Goal: Task Accomplishment & Management: Use online tool/utility

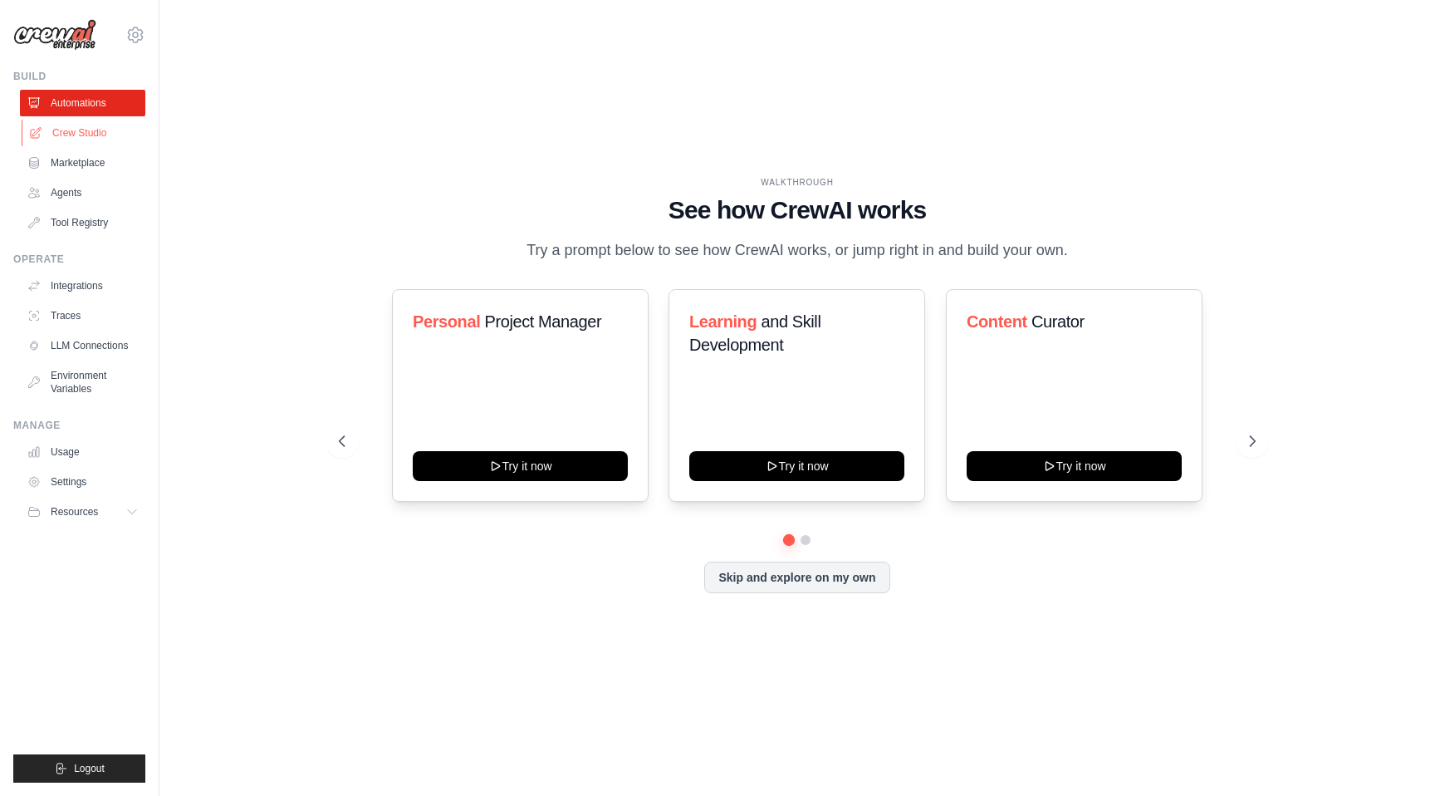
click at [101, 130] on link "Crew Studio" at bounding box center [84, 133] width 125 height 27
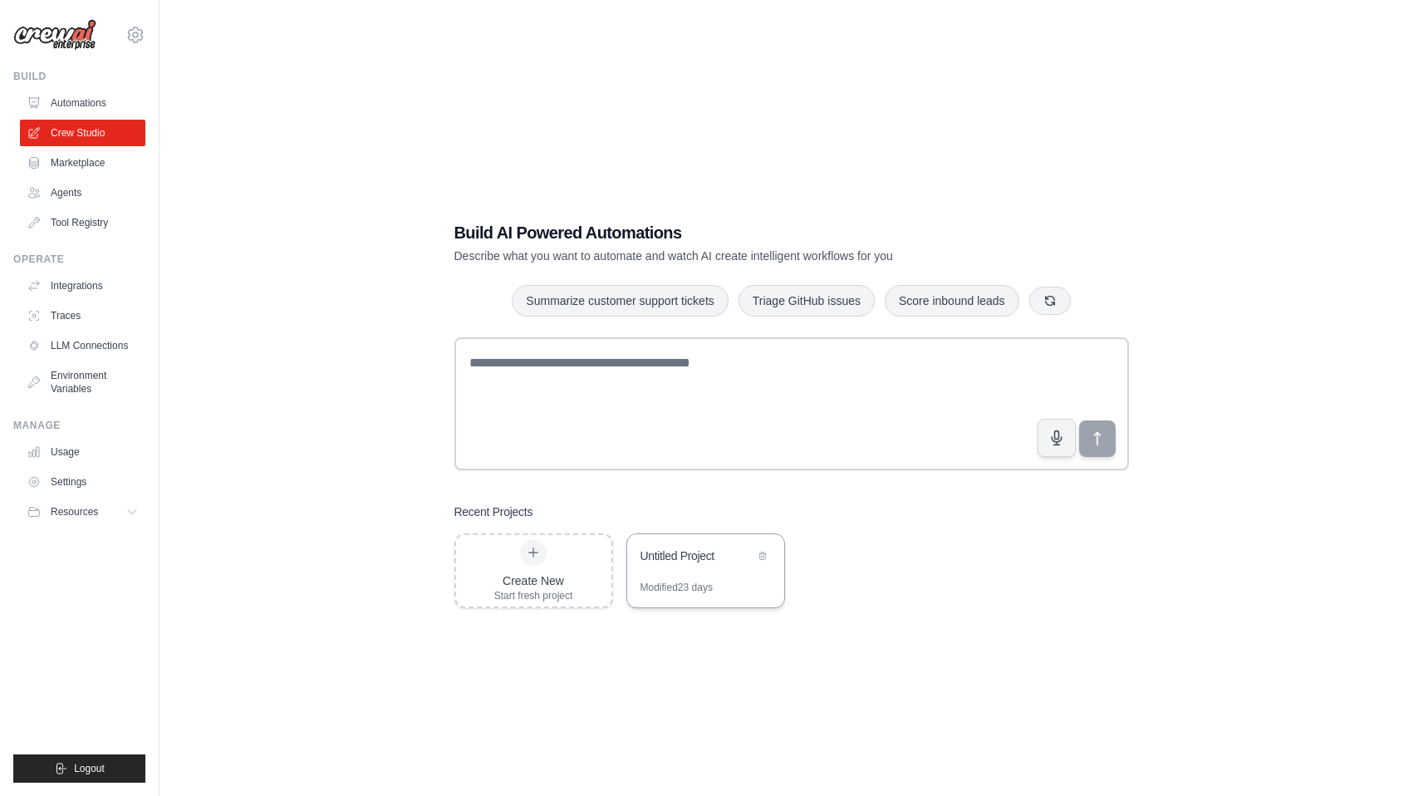
click at [674, 561] on div "Untitled Project" at bounding box center [697, 555] width 114 height 17
click at [98, 215] on link "Tool Registry" at bounding box center [84, 222] width 125 height 27
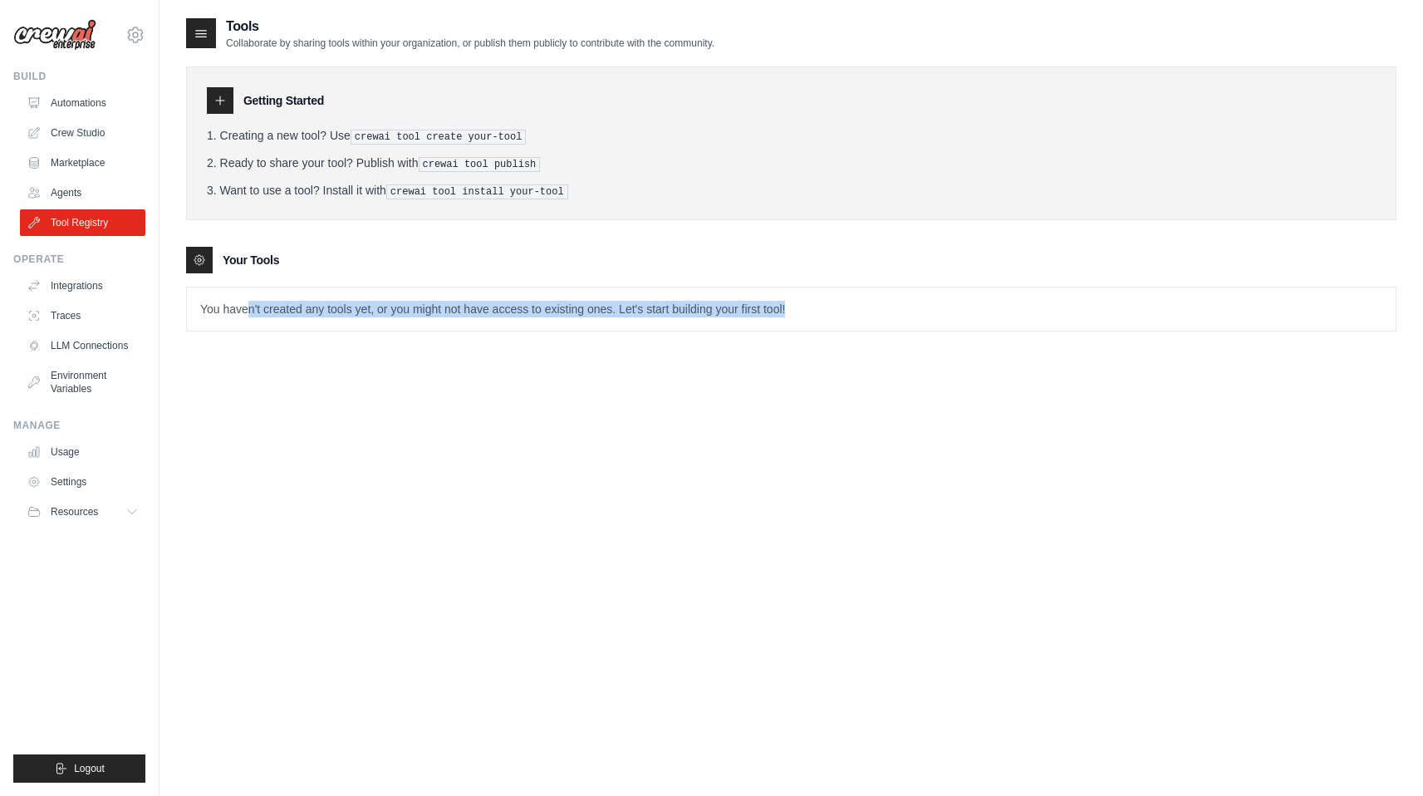
drag, startPoint x: 248, startPoint y: 311, endPoint x: 831, endPoint y: 311, distance: 583.9
click at [832, 311] on p "You haven't created any tools yet, or you might not have access to existing one…" at bounding box center [791, 308] width 1208 height 43
click at [635, 389] on div "Tools Collaborate by sharing tools within your organization, or publish them pu…" at bounding box center [791, 415] width 1210 height 796
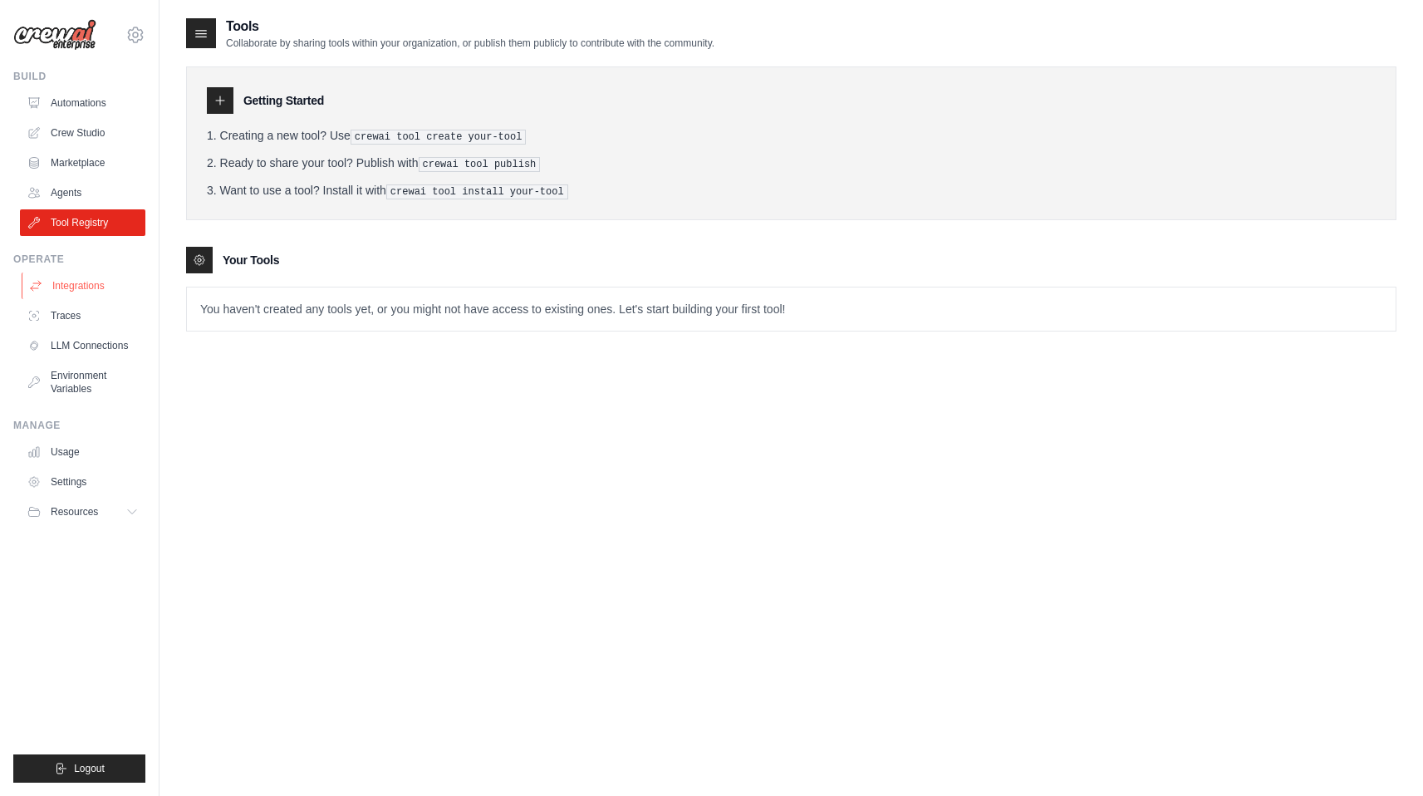
click at [63, 278] on link "Integrations" at bounding box center [84, 285] width 125 height 27
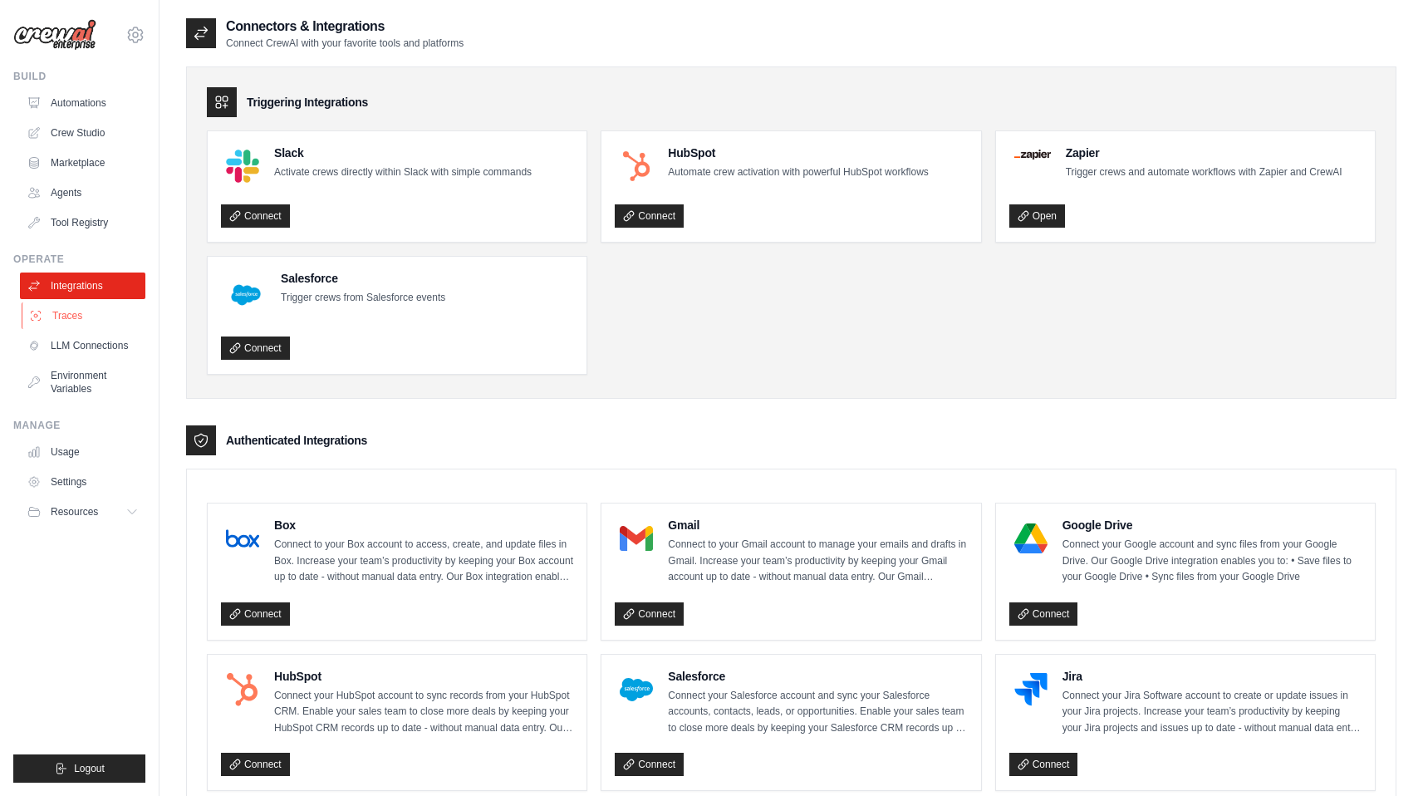
click at [93, 311] on link "Traces" at bounding box center [84, 315] width 125 height 27
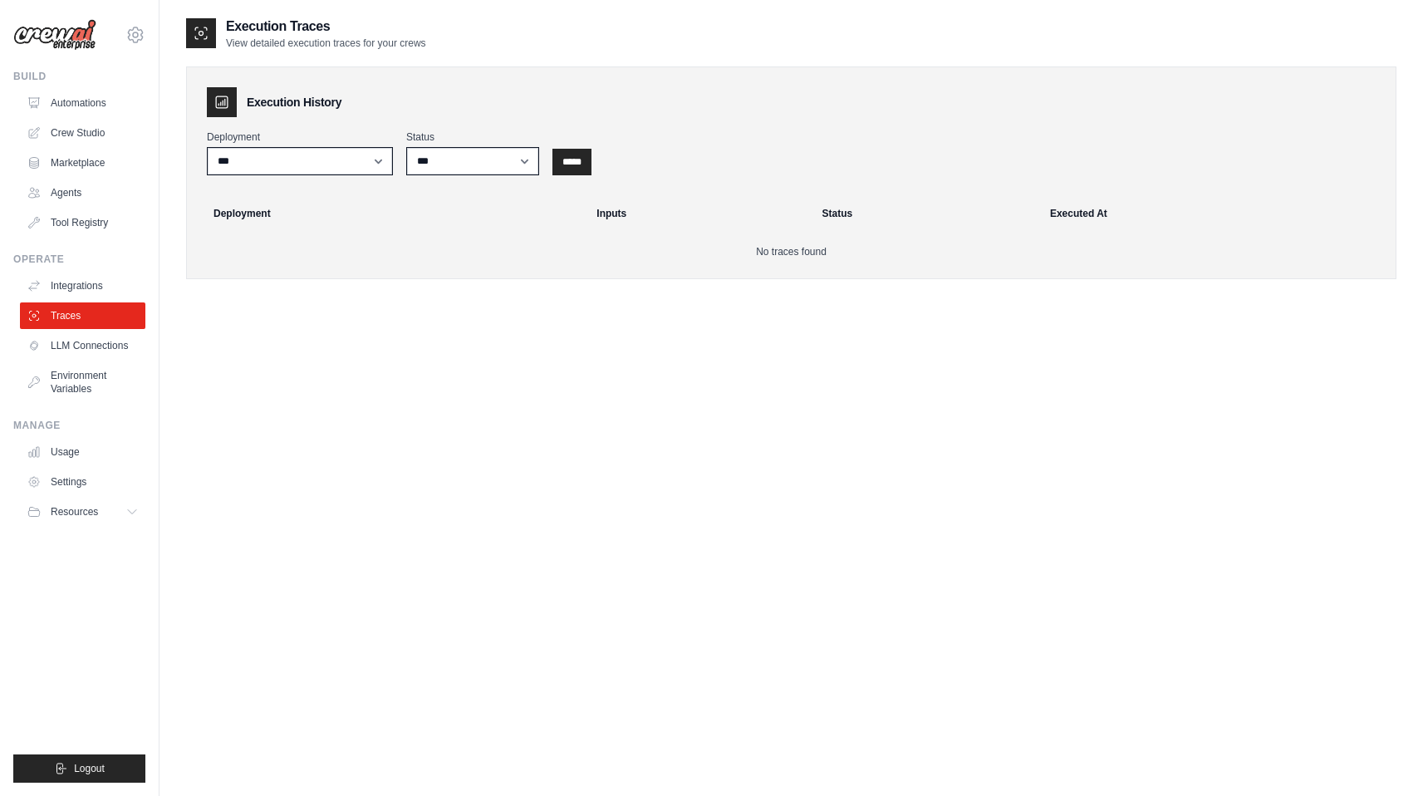
click at [724, 576] on div "Execution Traces View detailed execution traces for your crews Execution Histor…" at bounding box center [791, 415] width 1210 height 796
click at [86, 280] on link "Integrations" at bounding box center [84, 285] width 125 height 27
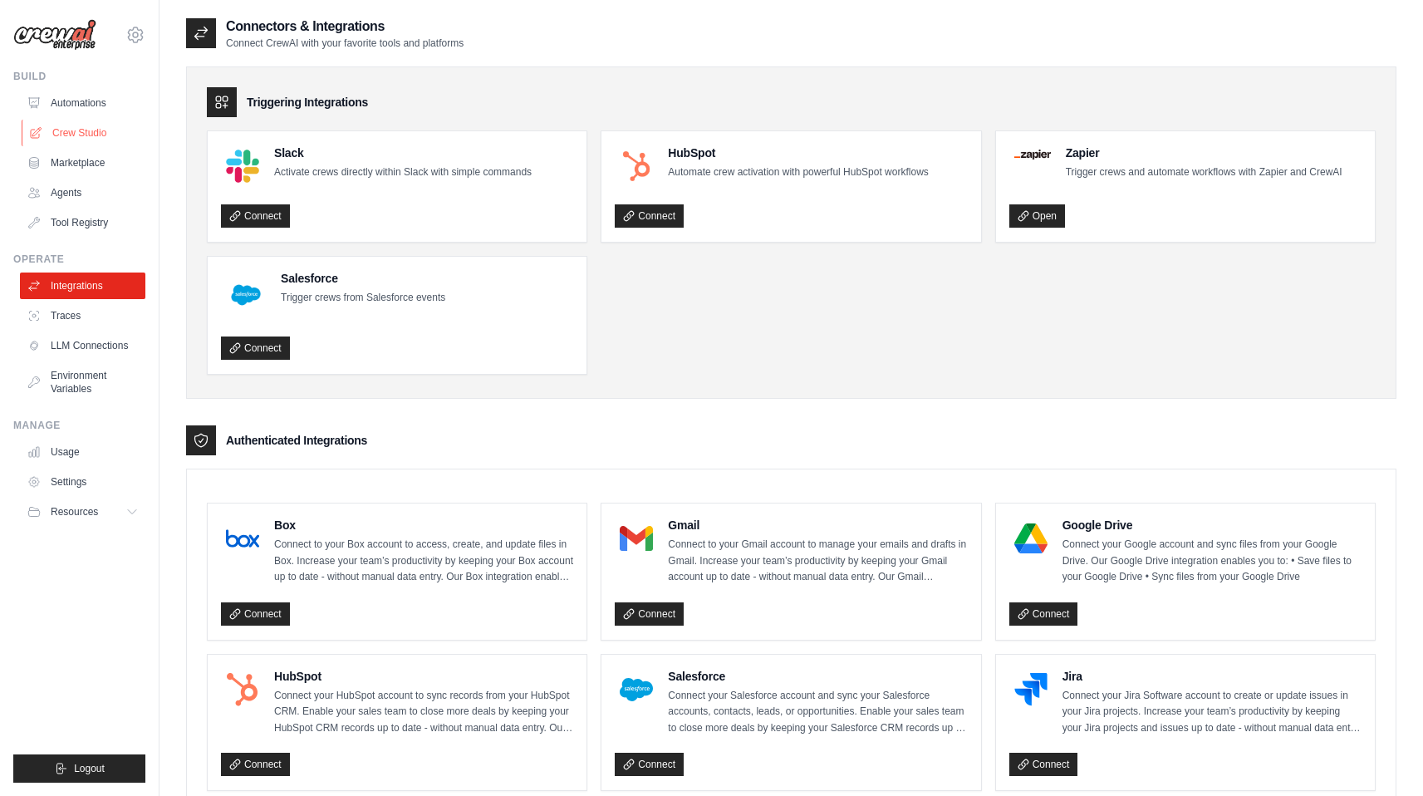
click at [97, 130] on link "Crew Studio" at bounding box center [84, 133] width 125 height 27
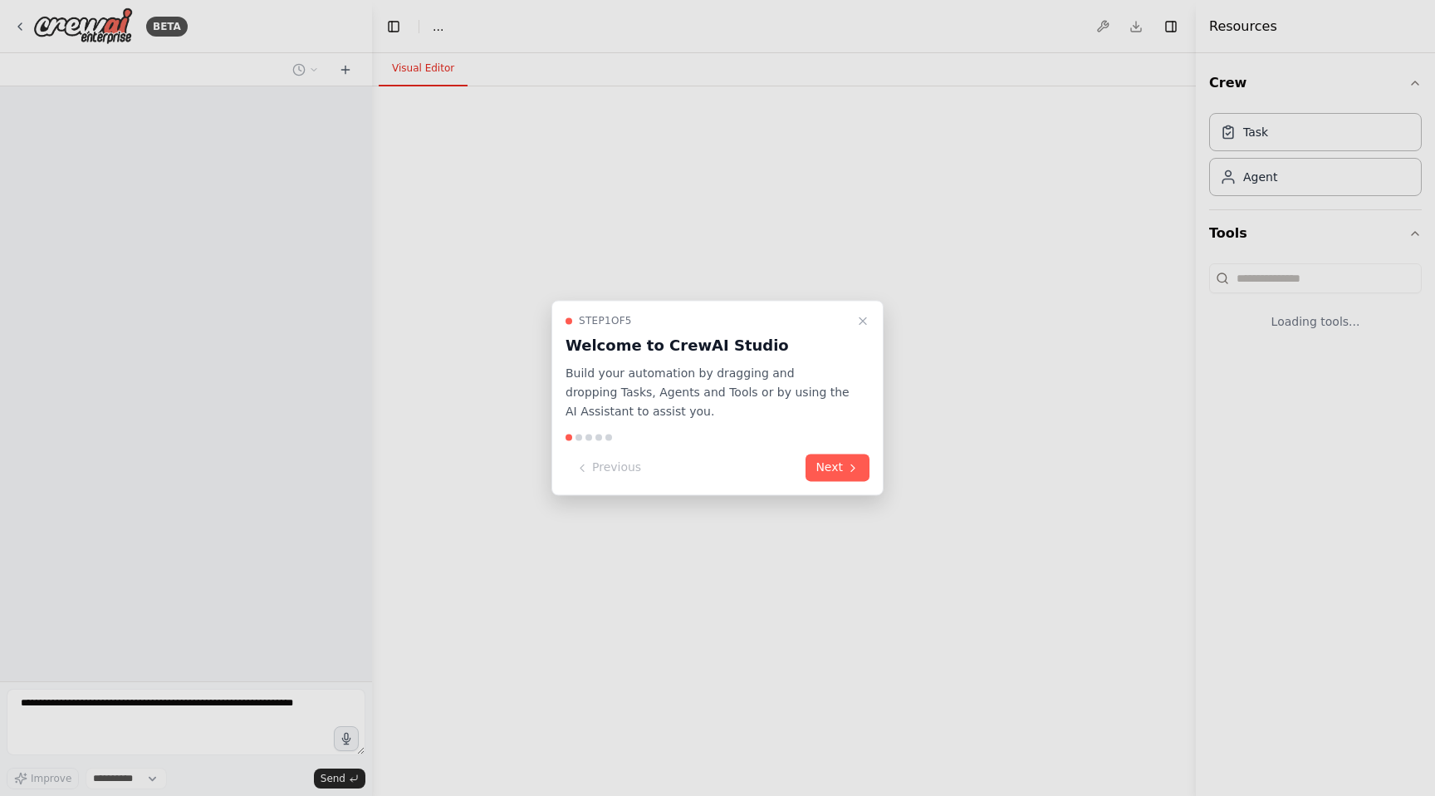
select select "****"
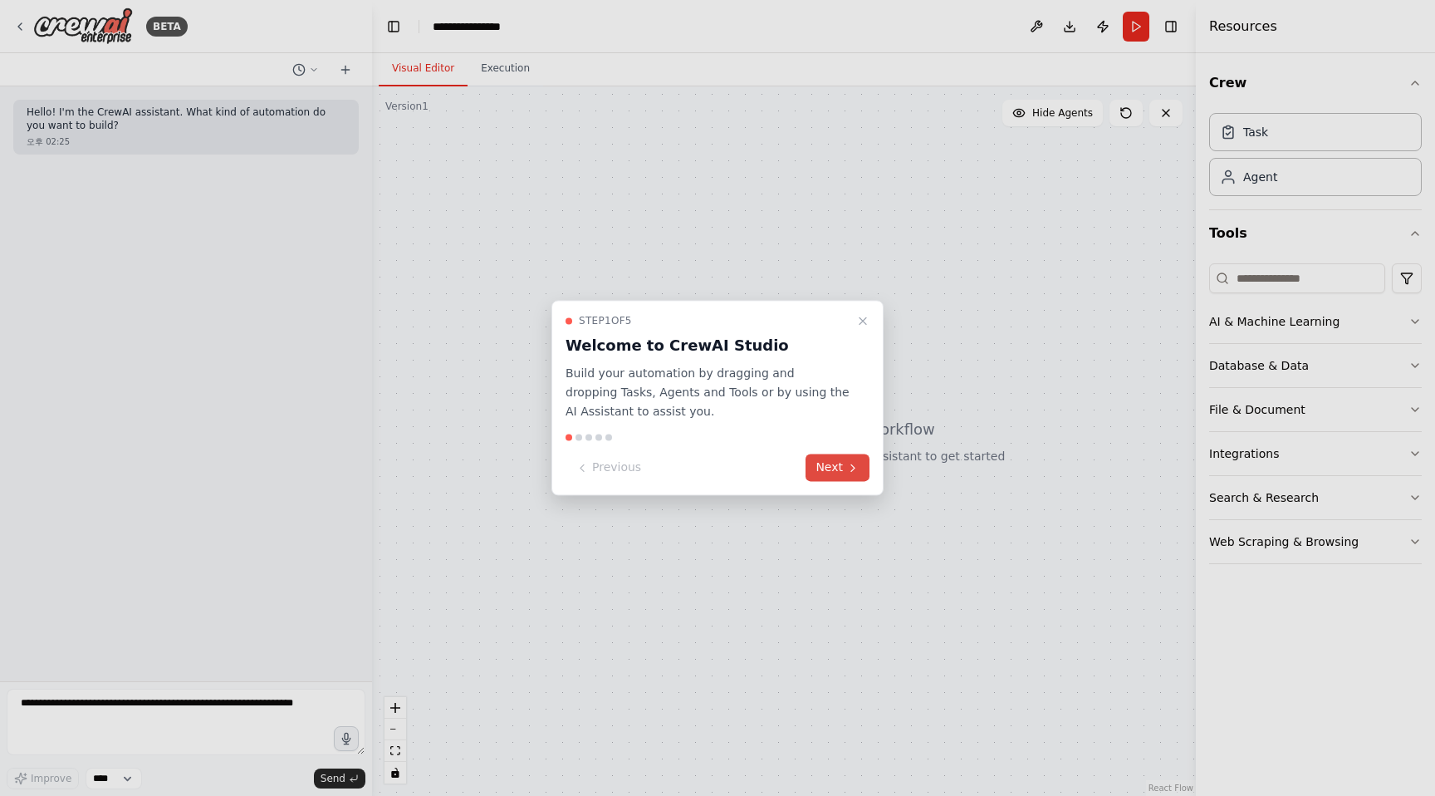
click at [816, 467] on button "Next" at bounding box center [838, 467] width 64 height 27
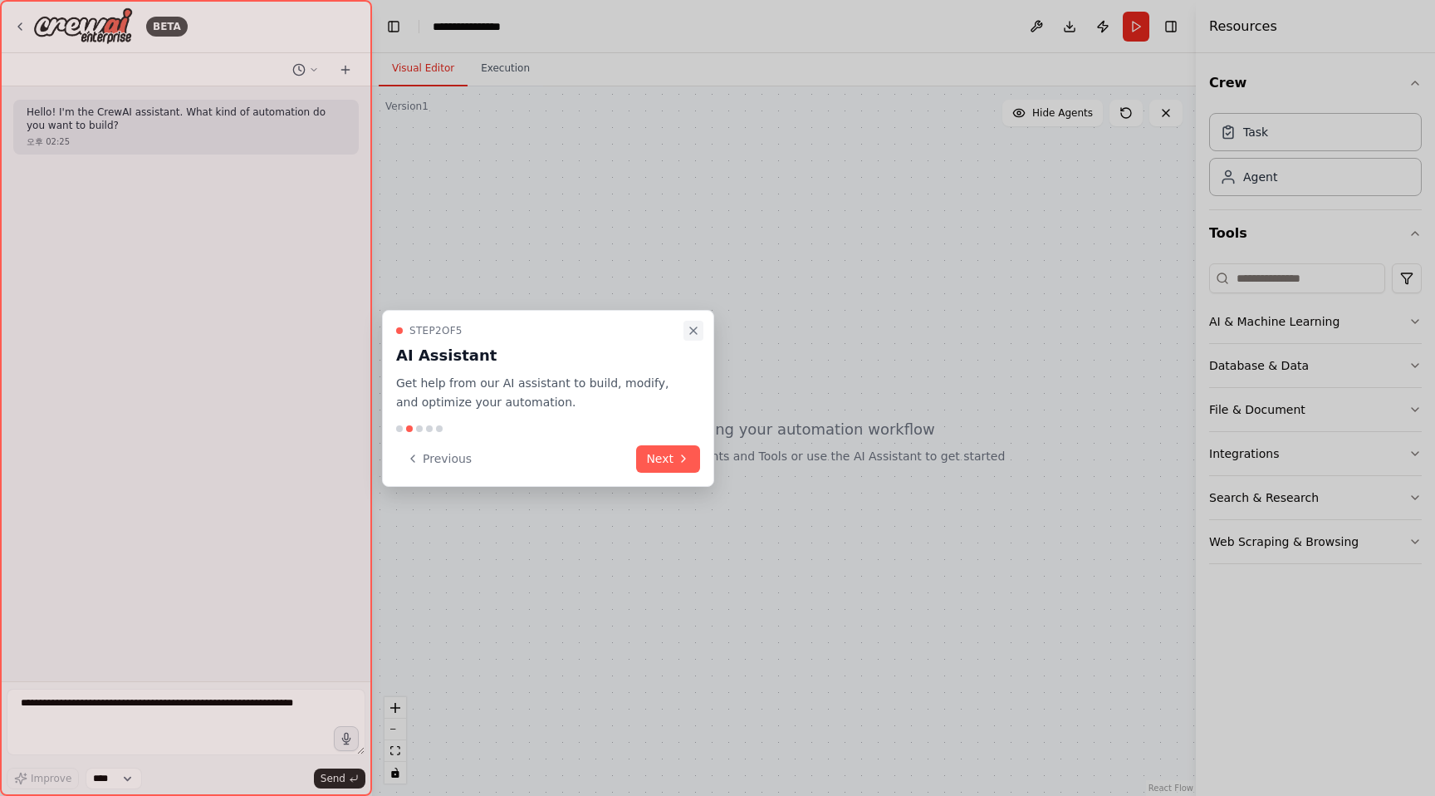
click at [695, 323] on button "Close walkthrough" at bounding box center [694, 331] width 20 height 20
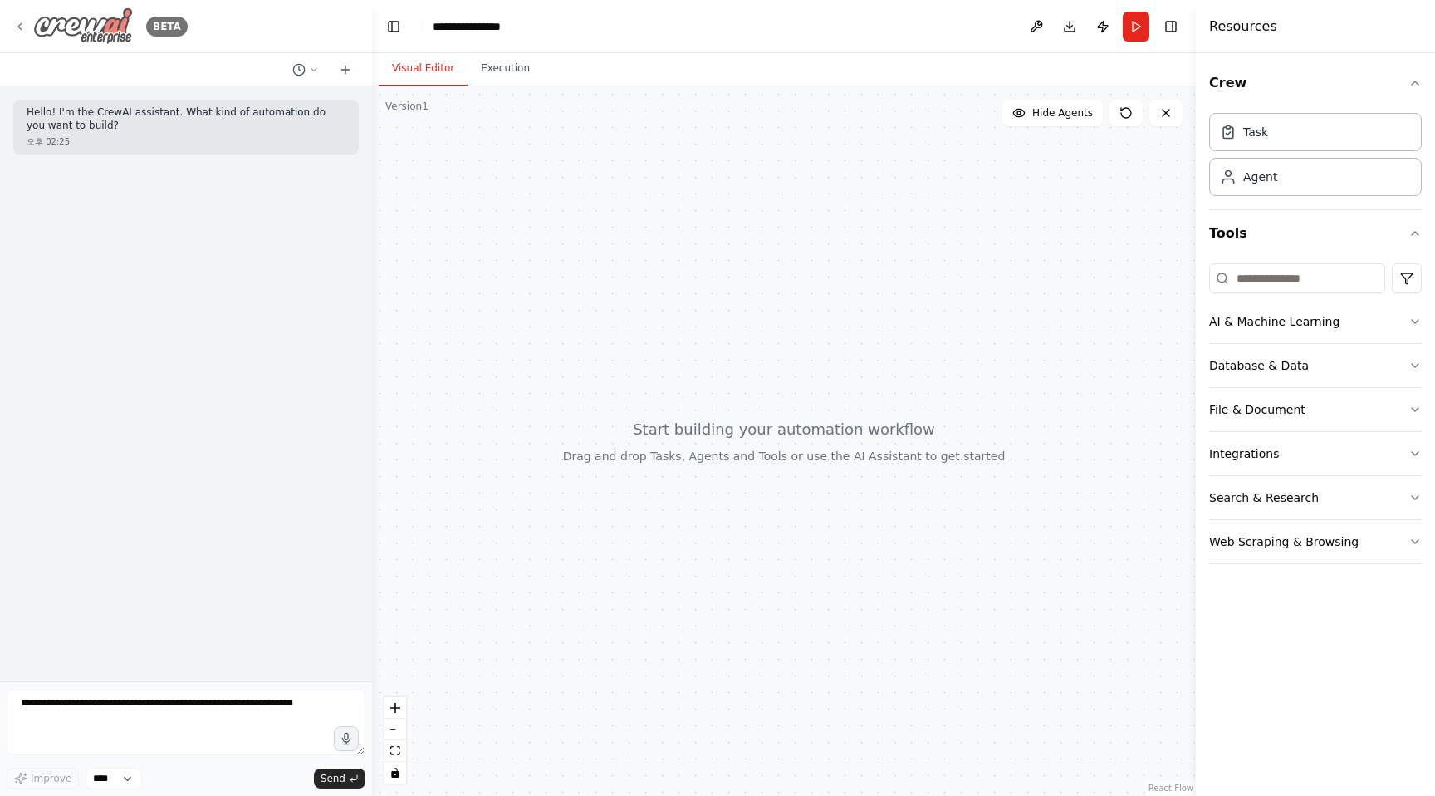
click at [20, 18] on div "BETA" at bounding box center [100, 25] width 174 height 37
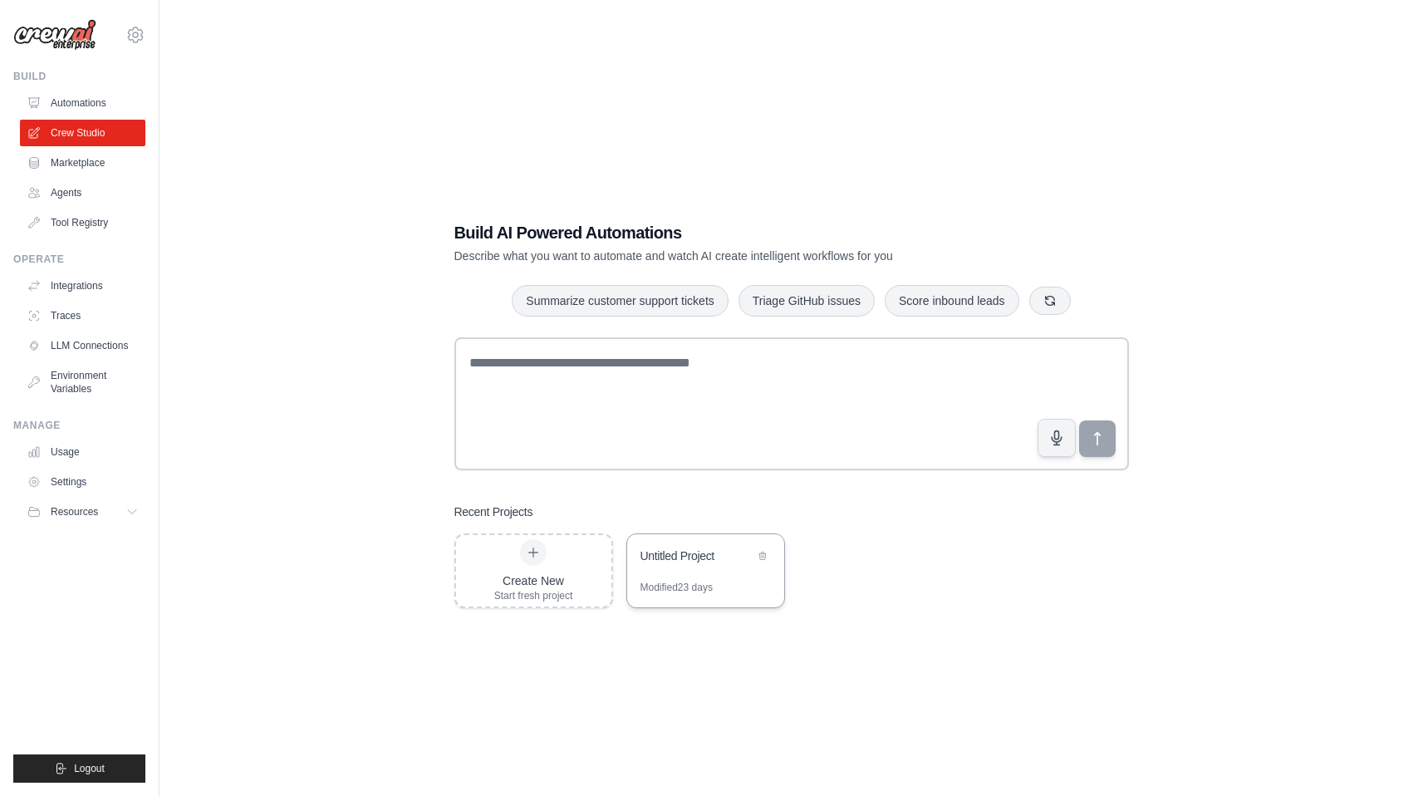
click at [707, 574] on div "Untitled Project" at bounding box center [705, 557] width 157 height 47
click at [71, 233] on link "Tool Registry" at bounding box center [84, 222] width 125 height 27
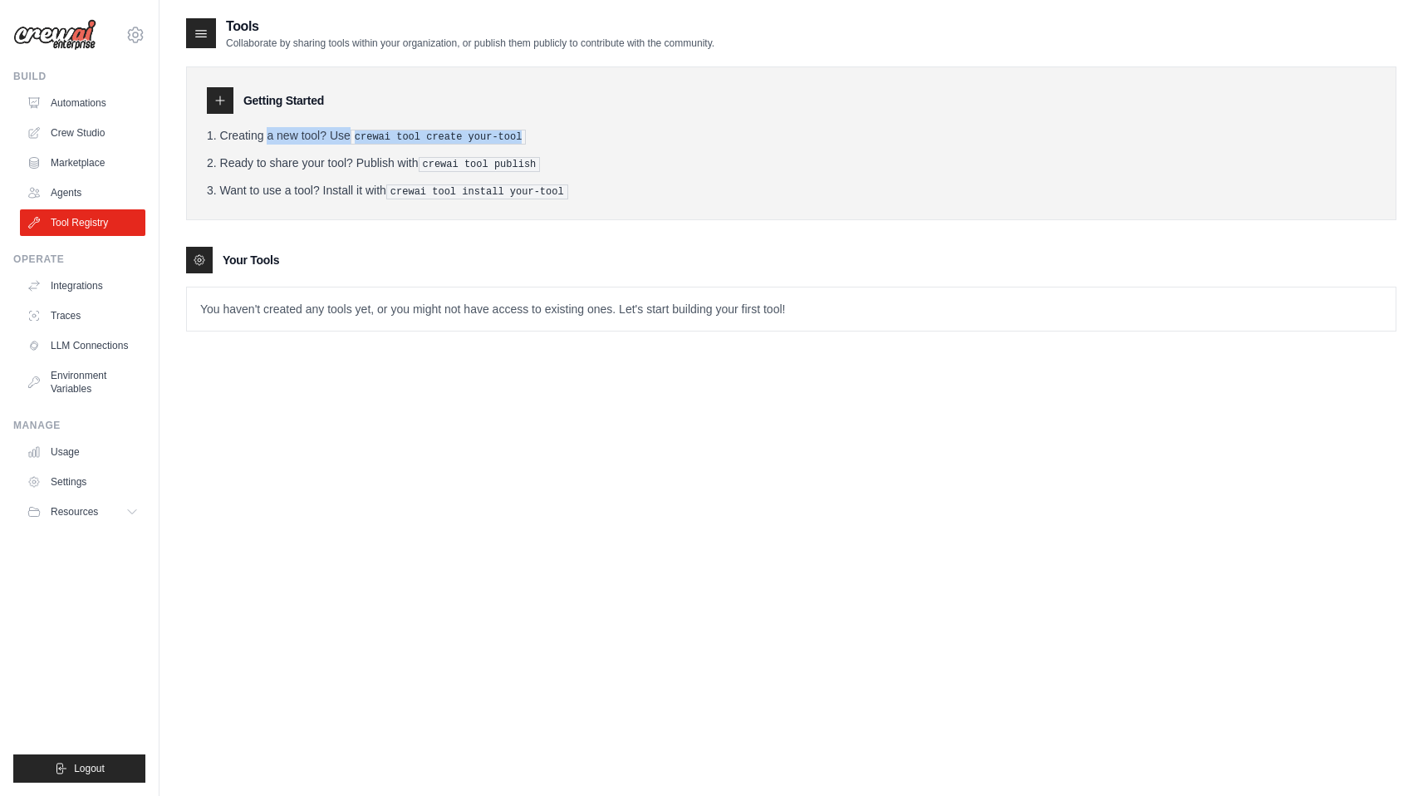
drag, startPoint x: 365, startPoint y: 125, endPoint x: 555, endPoint y: 130, distance: 190.3
click at [555, 130] on div "Getting Started Creating a new tool? Use crewai tool create your-tool Ready to …" at bounding box center [791, 143] width 1210 height 154
click at [531, 154] on li "Ready to share your tool? Publish with crewai tool publish" at bounding box center [791, 162] width 1169 height 17
drag, startPoint x: 579, startPoint y: 187, endPoint x: 267, endPoint y: 187, distance: 311.5
click at [267, 187] on li "Want to use a tool? Install it with crewai tool install your-tool" at bounding box center [791, 190] width 1169 height 17
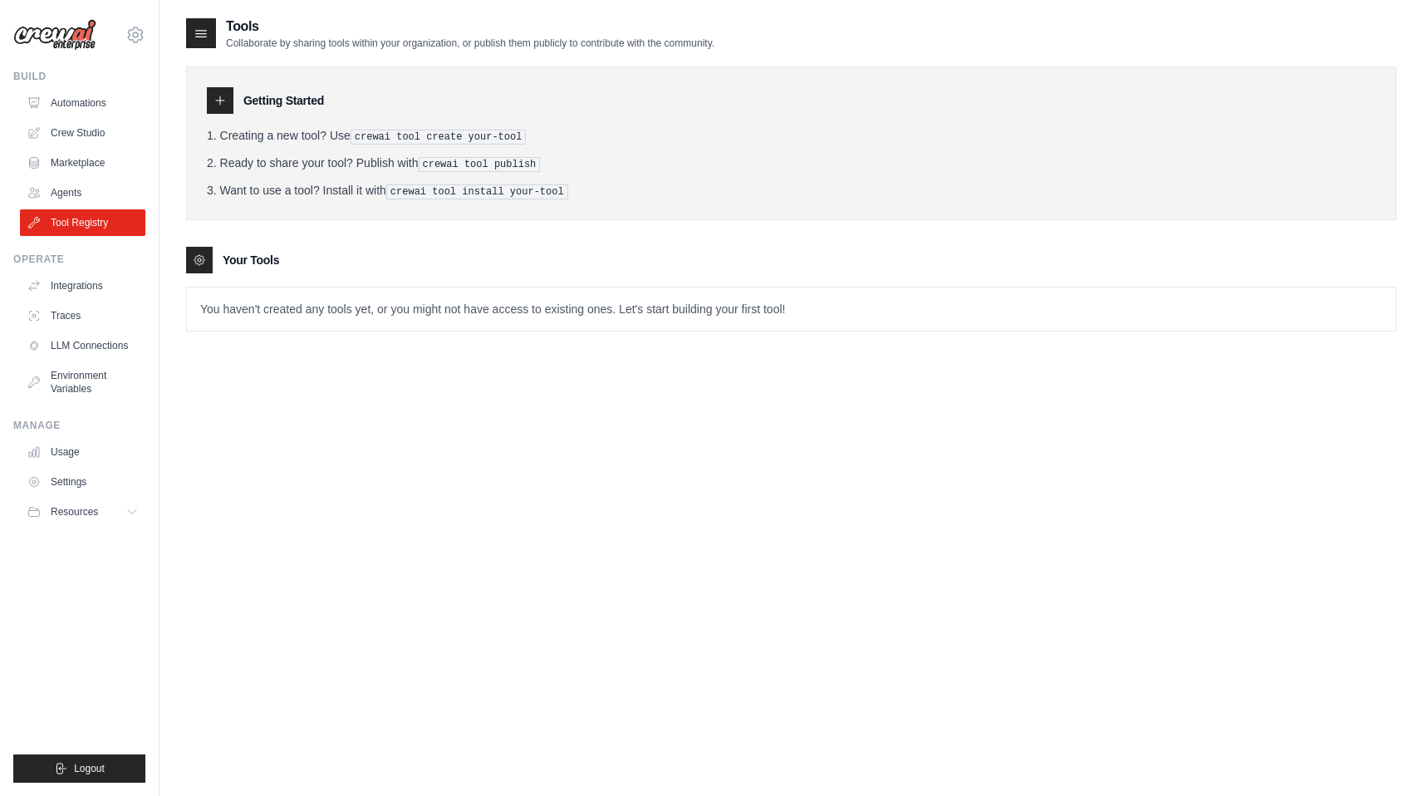
click at [456, 196] on li "Want to use a tool? Install it with crewai tool install your-tool" at bounding box center [791, 190] width 1169 height 17
drag, startPoint x: 222, startPoint y: 154, endPoint x: 450, endPoint y: 152, distance: 228.4
click at [450, 152] on ol "Creating a new tool? Use crewai tool create your-tool Ready to share your tool?…" at bounding box center [791, 163] width 1169 height 72
click at [419, 218] on div "Getting Started Creating a new tool? Use crewai tool create your-tool Ready to …" at bounding box center [791, 191] width 1210 height 282
click at [595, 162] on li "Ready to share your tool? Publish with crewai tool publish" at bounding box center [791, 162] width 1169 height 17
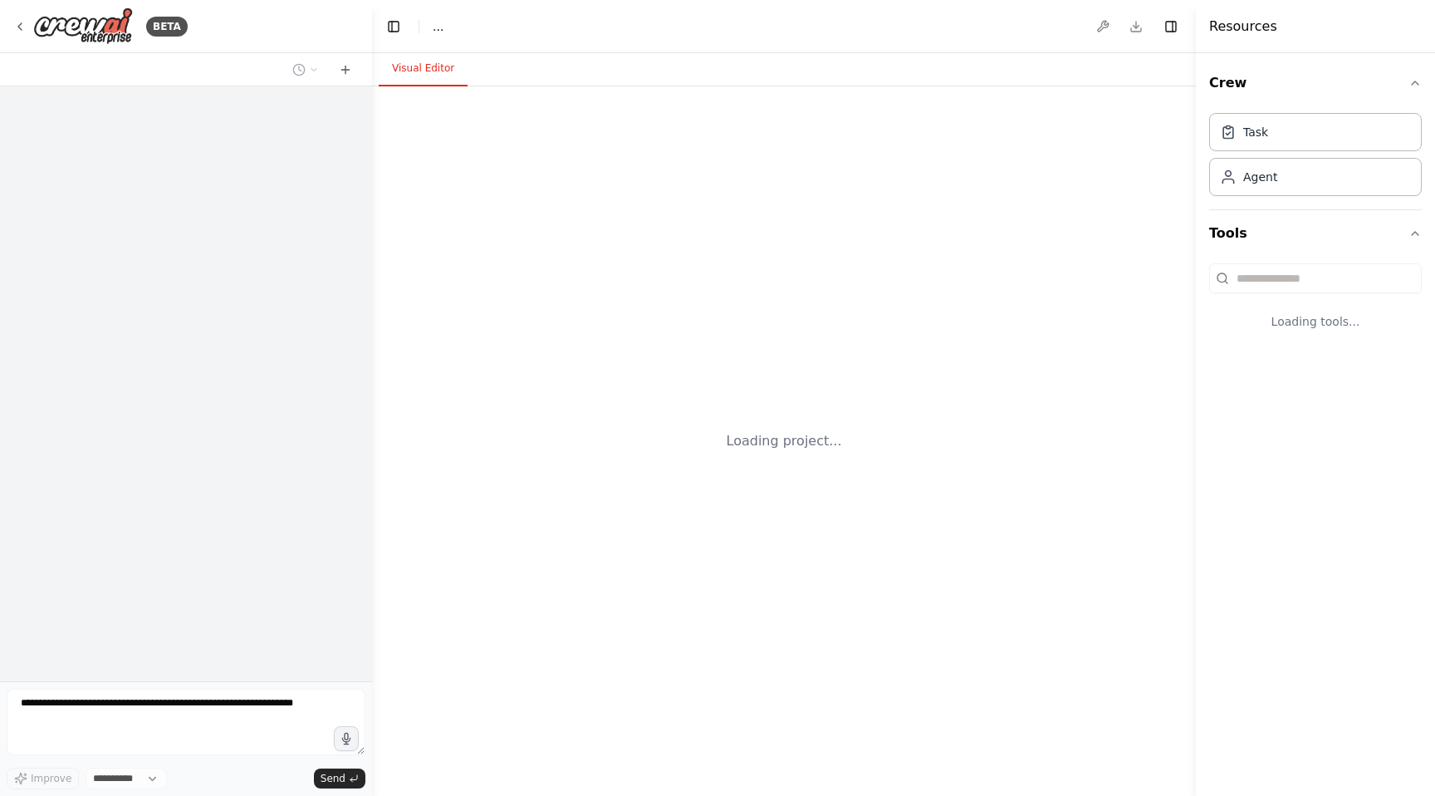
select select "****"
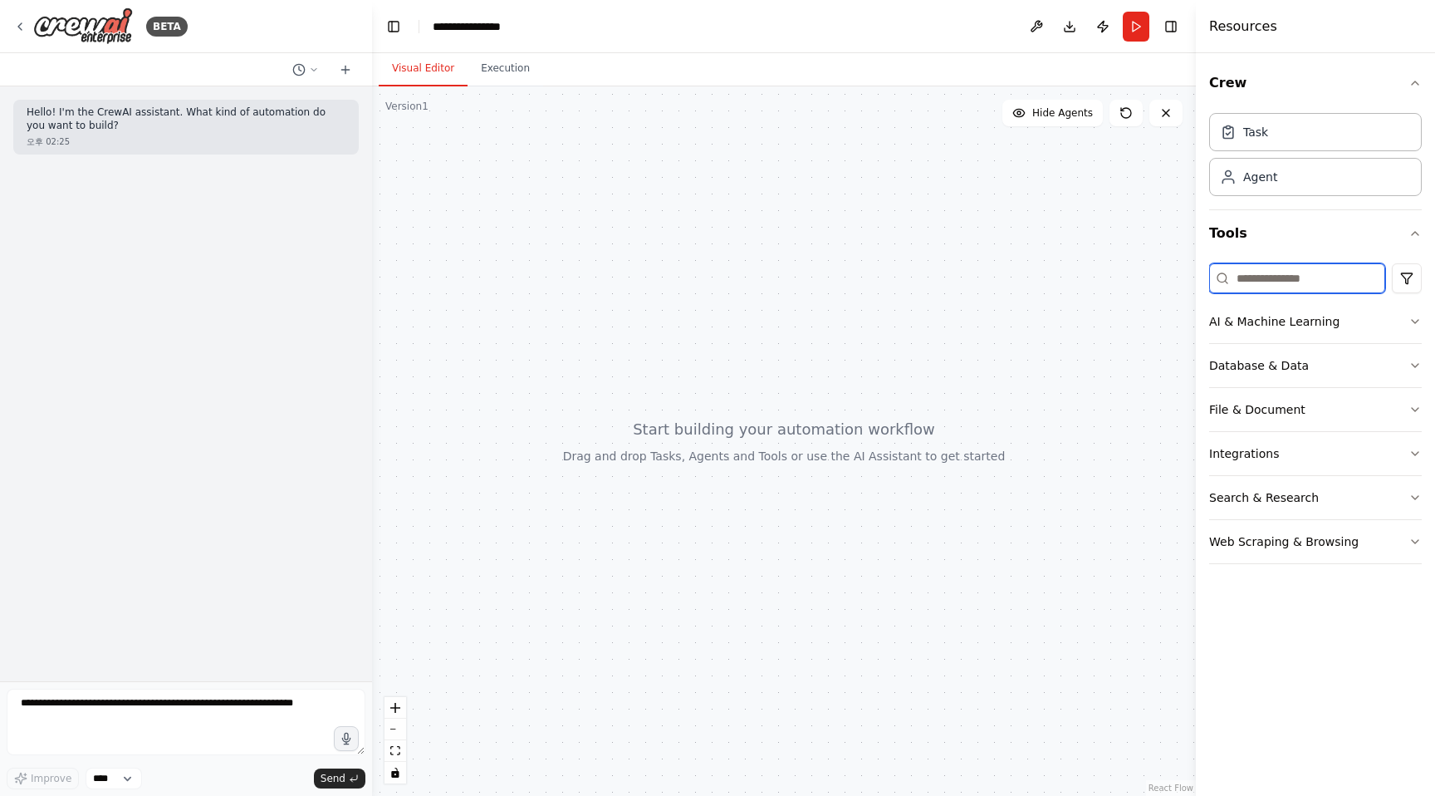
click at [1322, 282] on input at bounding box center [1297, 278] width 176 height 30
type input "*"
type input "****"
click at [1269, 284] on input "****" at bounding box center [1297, 278] width 176 height 30
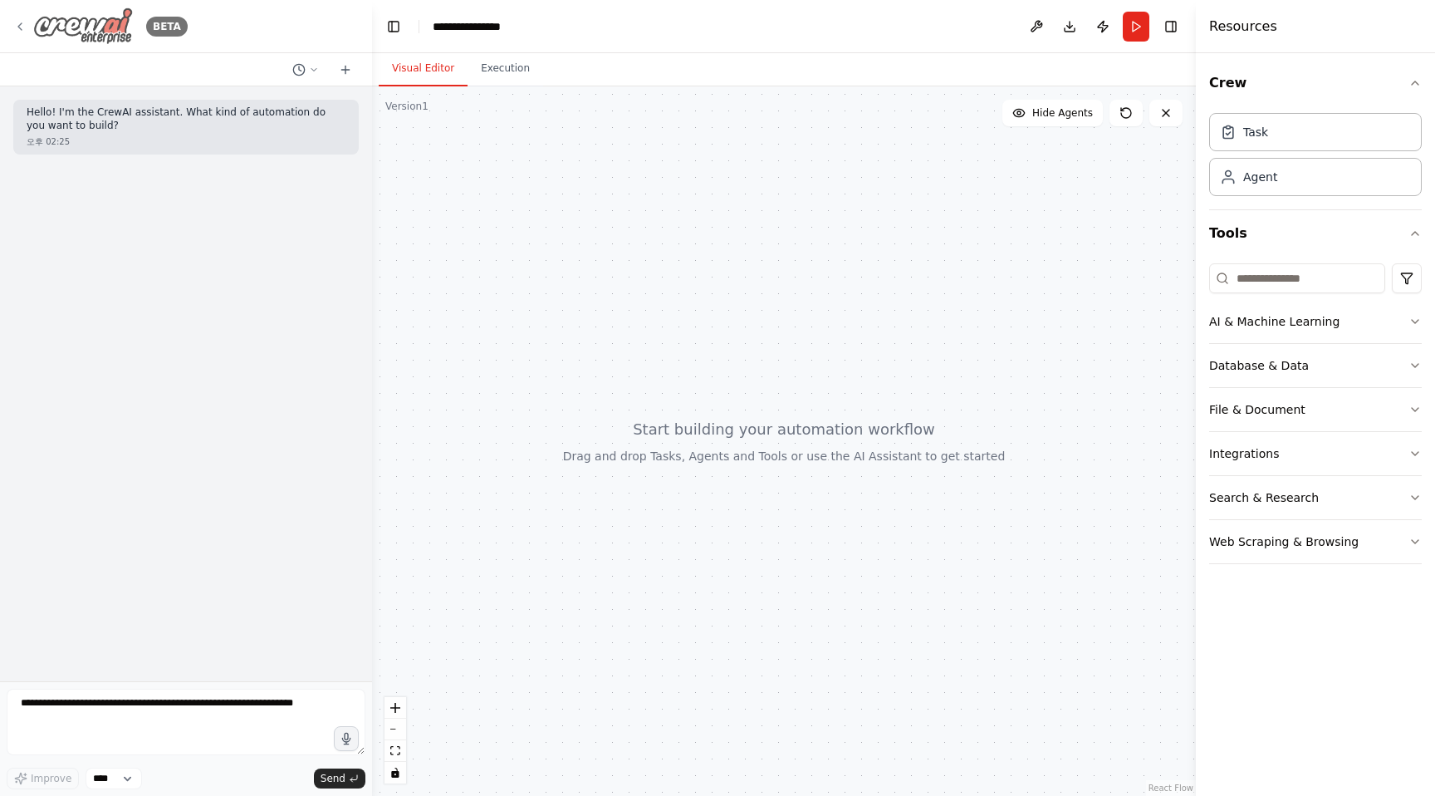
click at [32, 20] on div "BETA" at bounding box center [100, 25] width 174 height 37
